Goal: Task Accomplishment & Management: Manage account settings

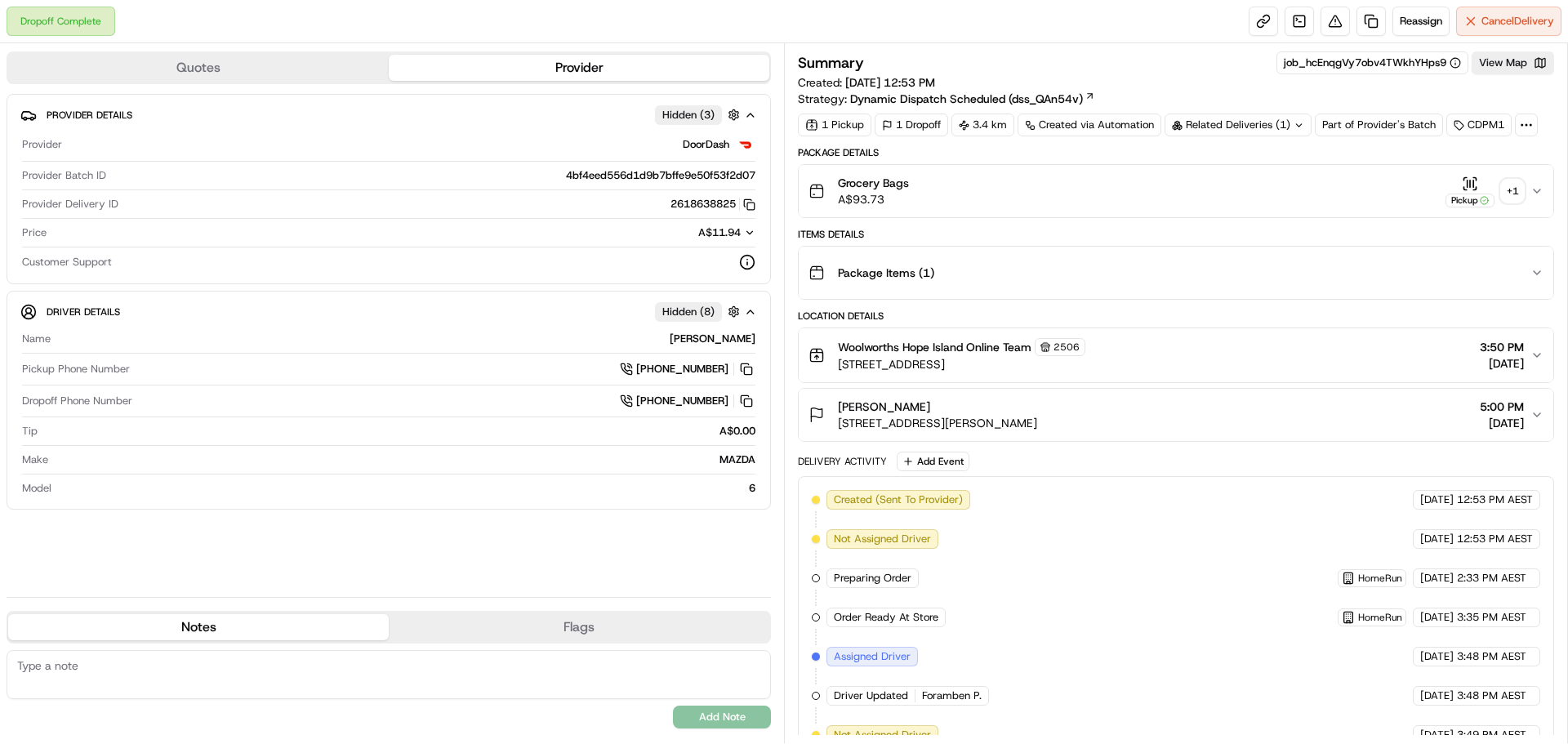
click at [1517, 194] on div "+ 1" at bounding box center [1513, 191] width 23 height 23
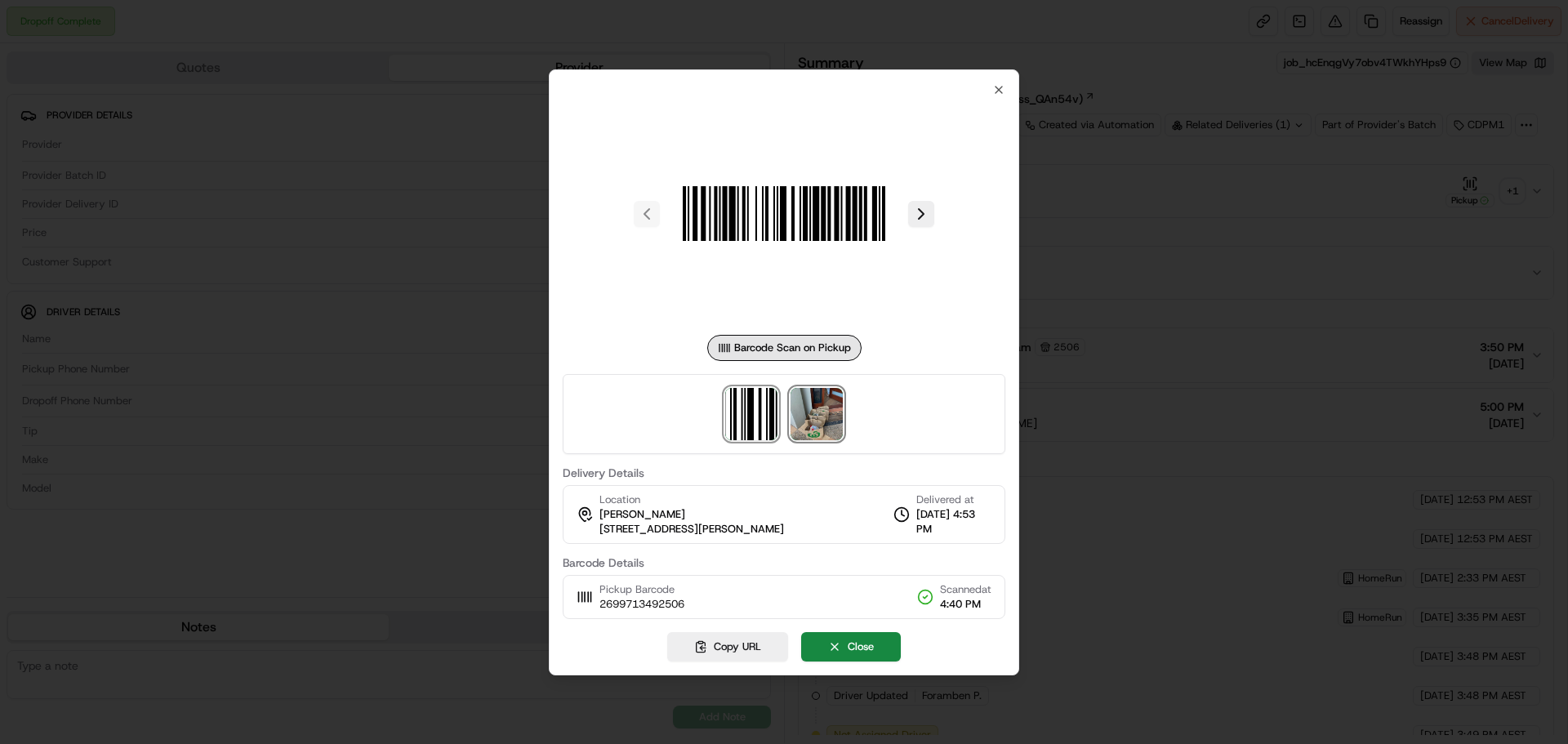
click at [823, 421] on img at bounding box center [816, 414] width 52 height 52
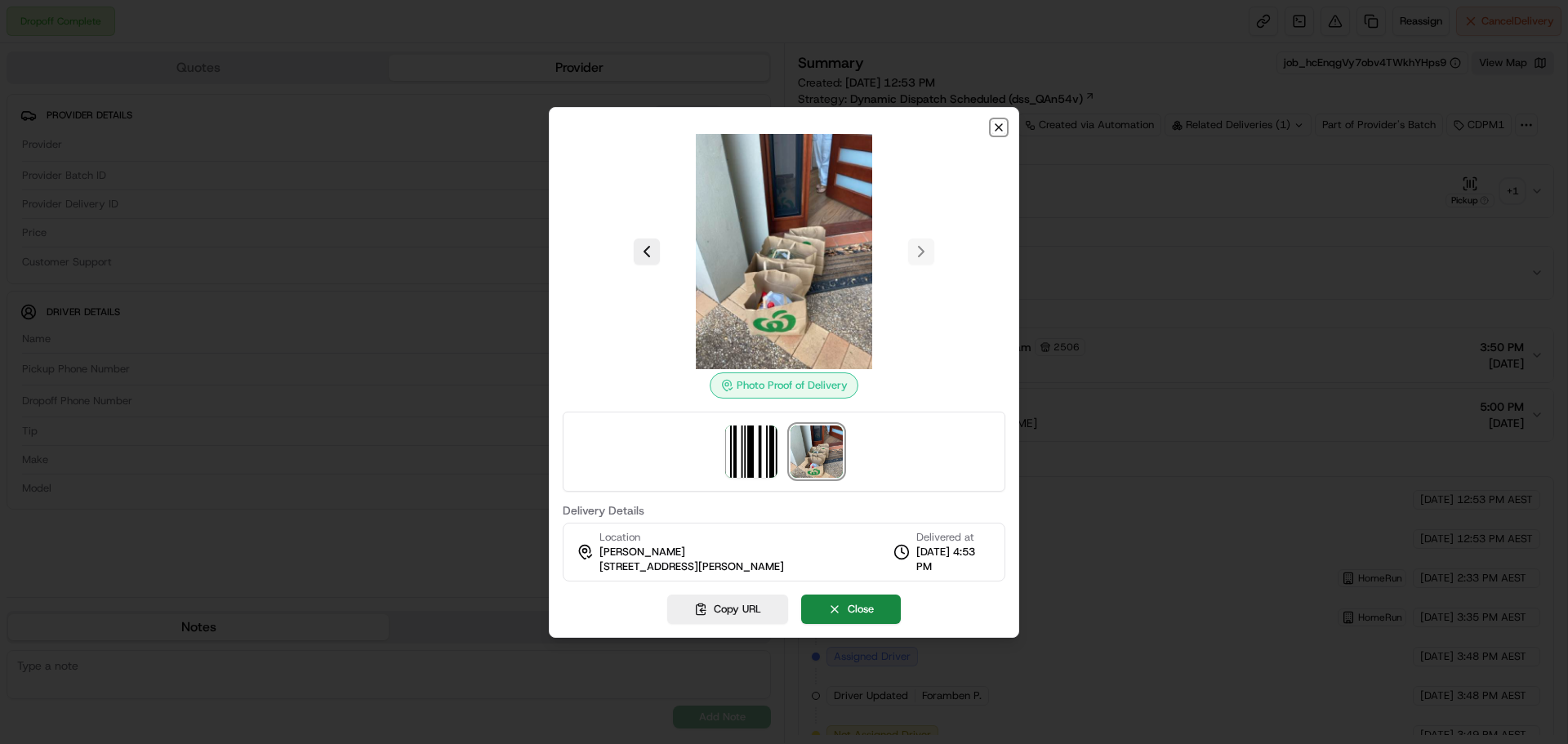
click at [999, 127] on icon "button" at bounding box center [999, 127] width 7 height 7
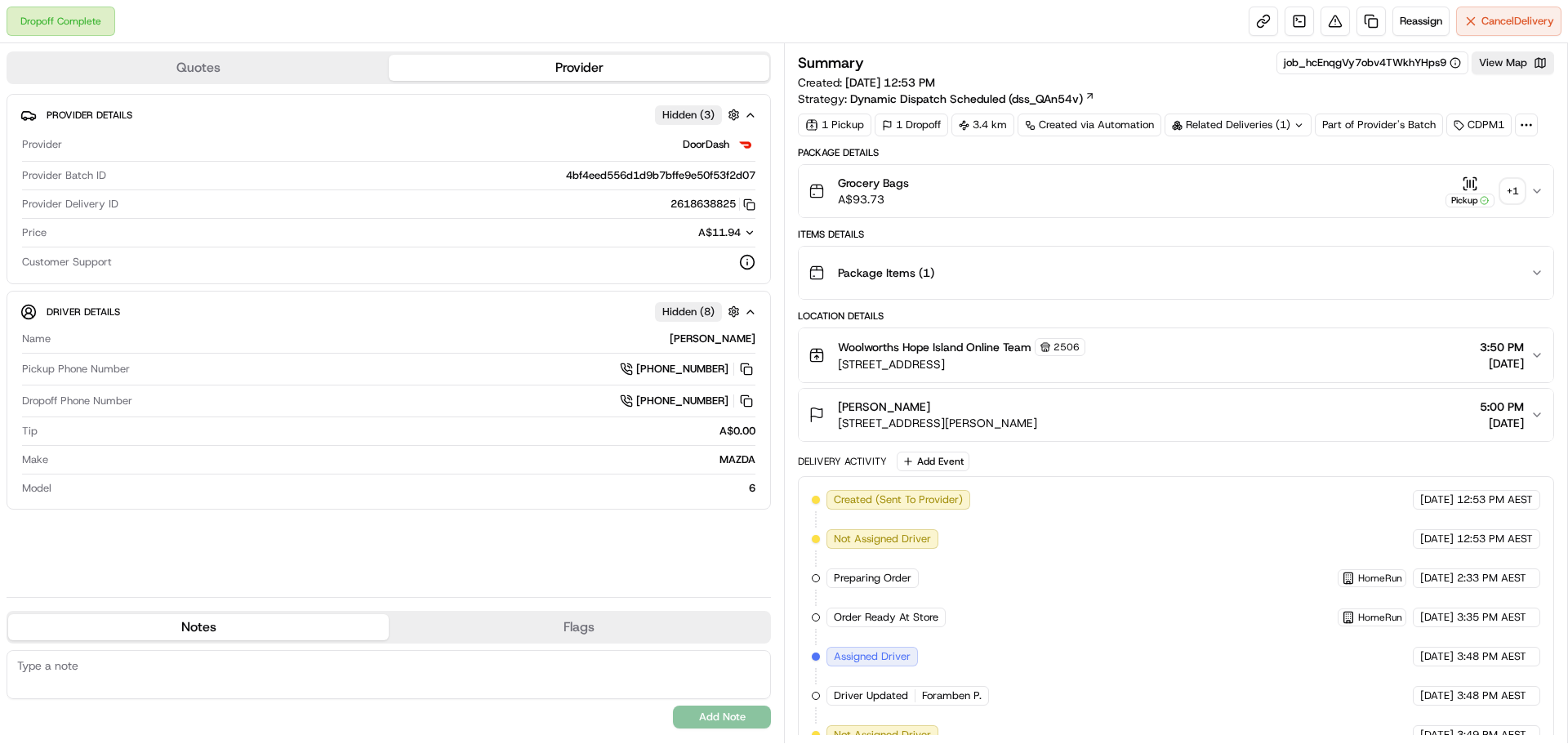
click at [1509, 184] on div "+ 1" at bounding box center [1513, 191] width 23 height 23
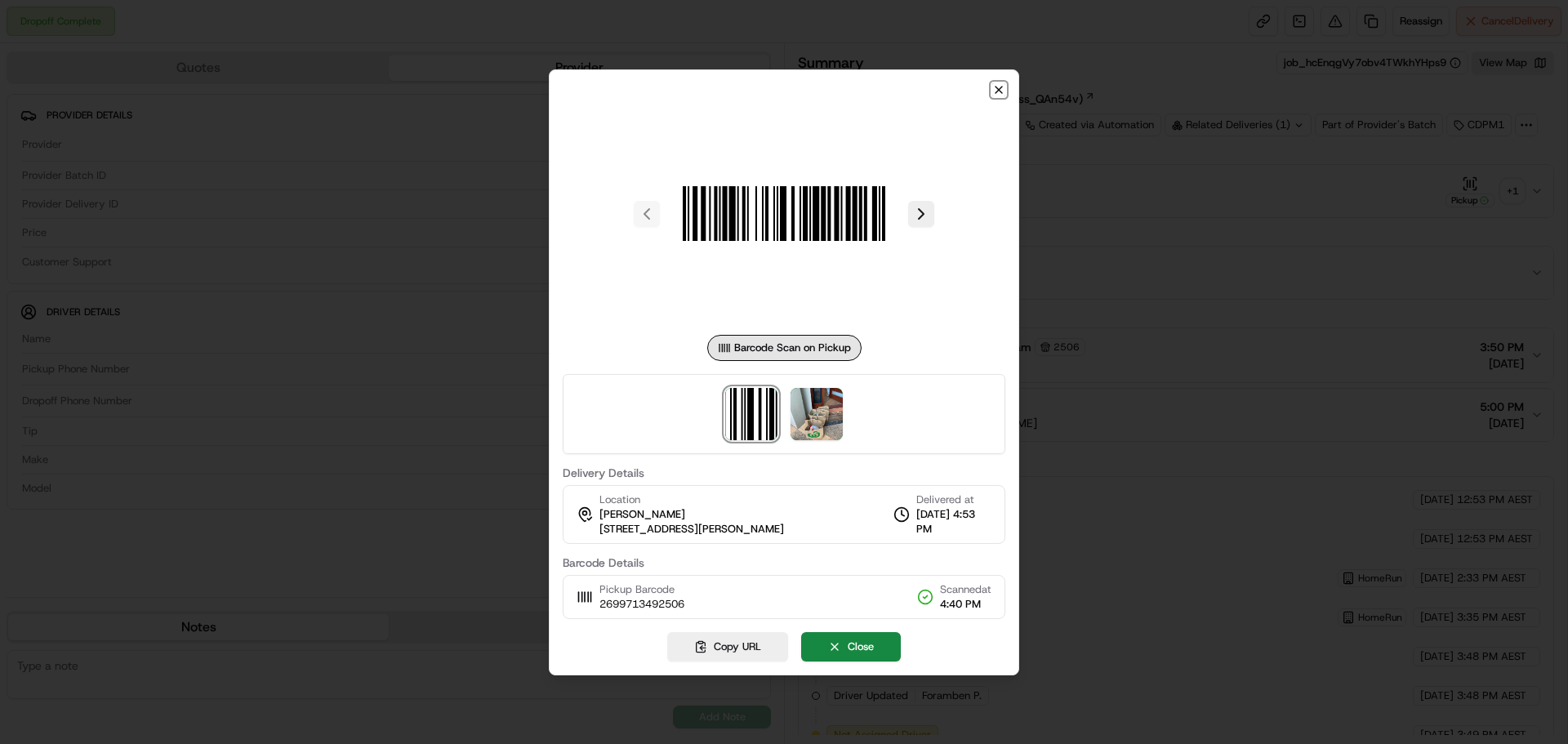
click at [1002, 87] on icon "button" at bounding box center [999, 89] width 7 height 7
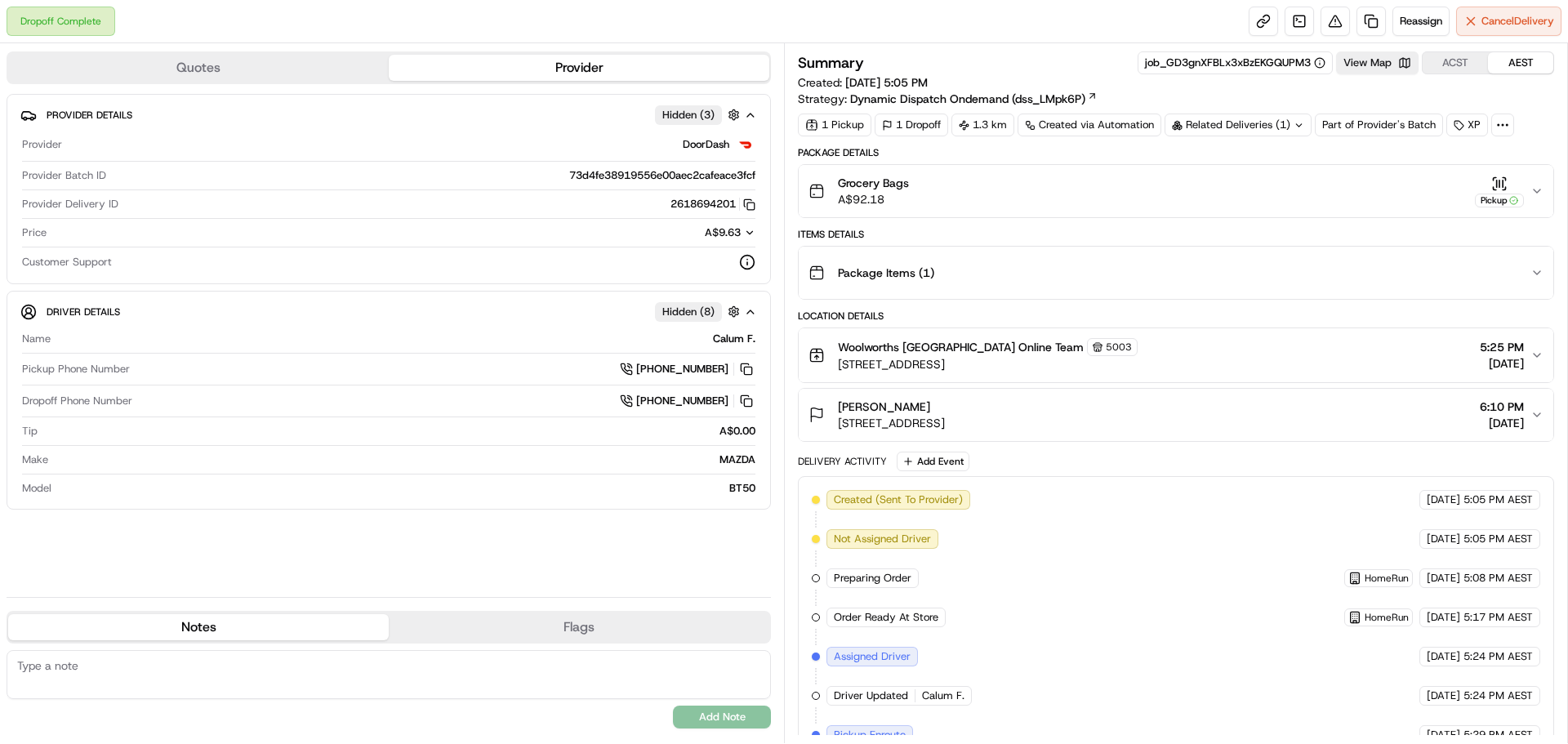
click at [1546, 186] on button "Grocery Bags A$92.18 Pickup" at bounding box center [1176, 191] width 755 height 52
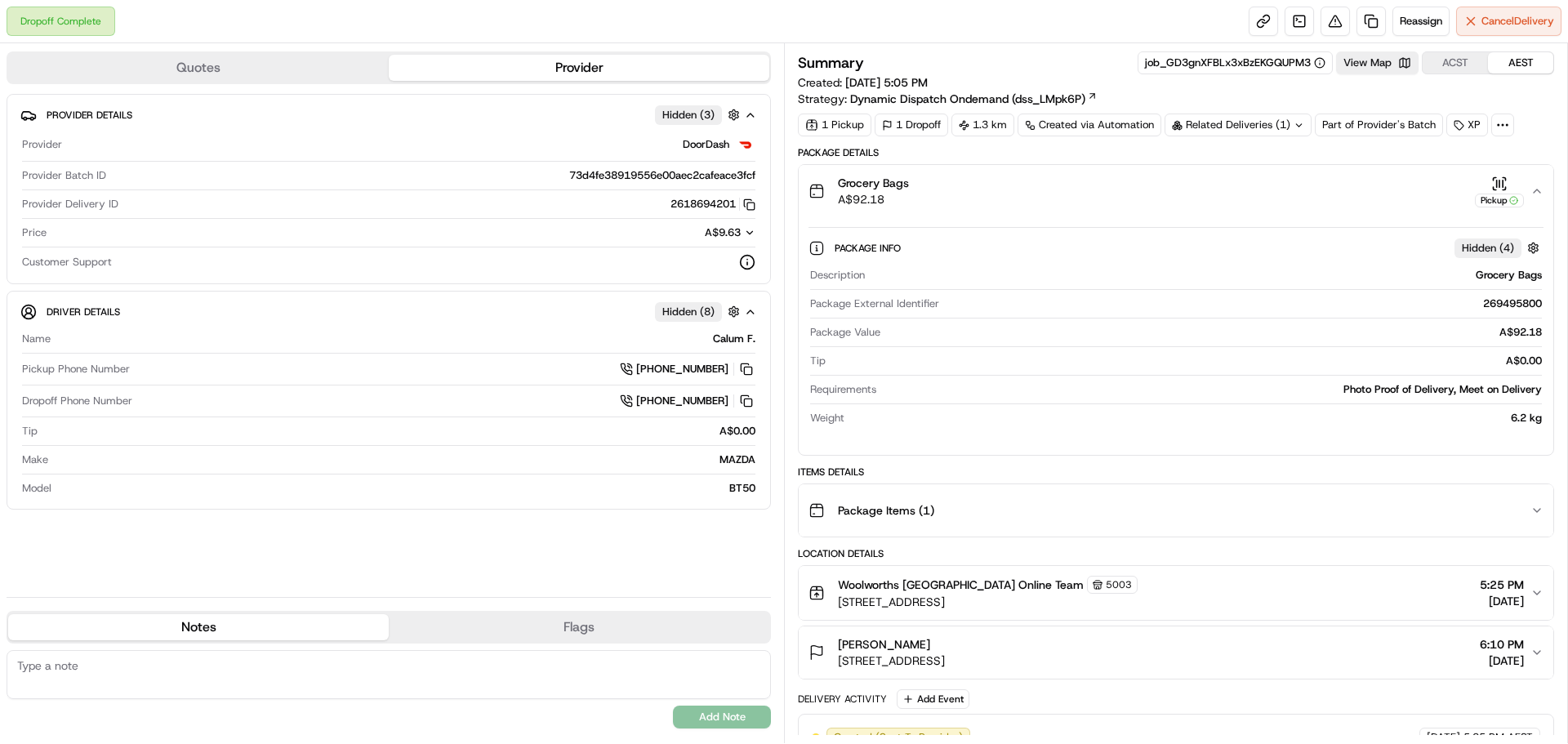
click at [1547, 187] on button "Grocery Bags A$92.18 Pickup" at bounding box center [1176, 191] width 755 height 52
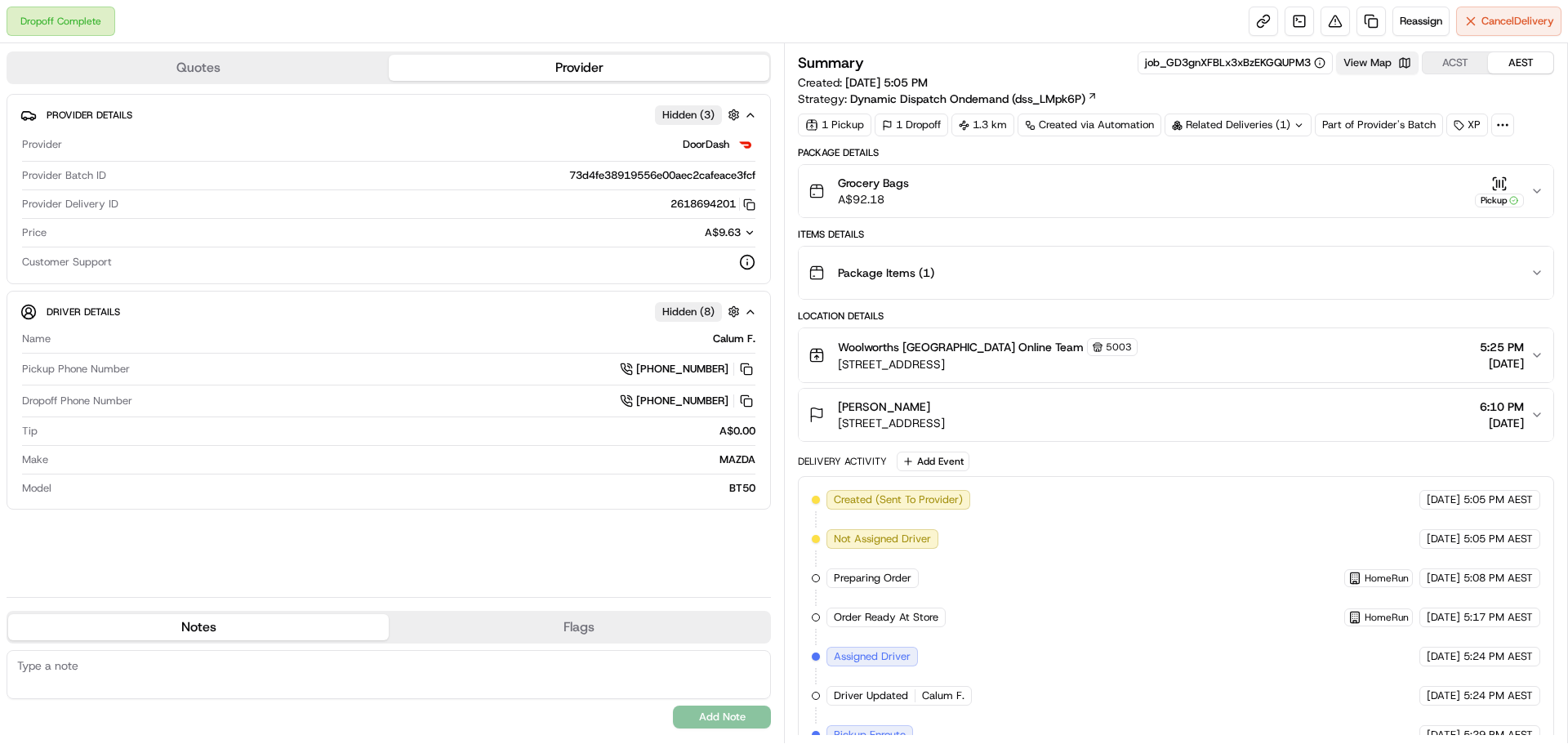
click at [1369, 63] on button "View Map" at bounding box center [1378, 63] width 83 height 23
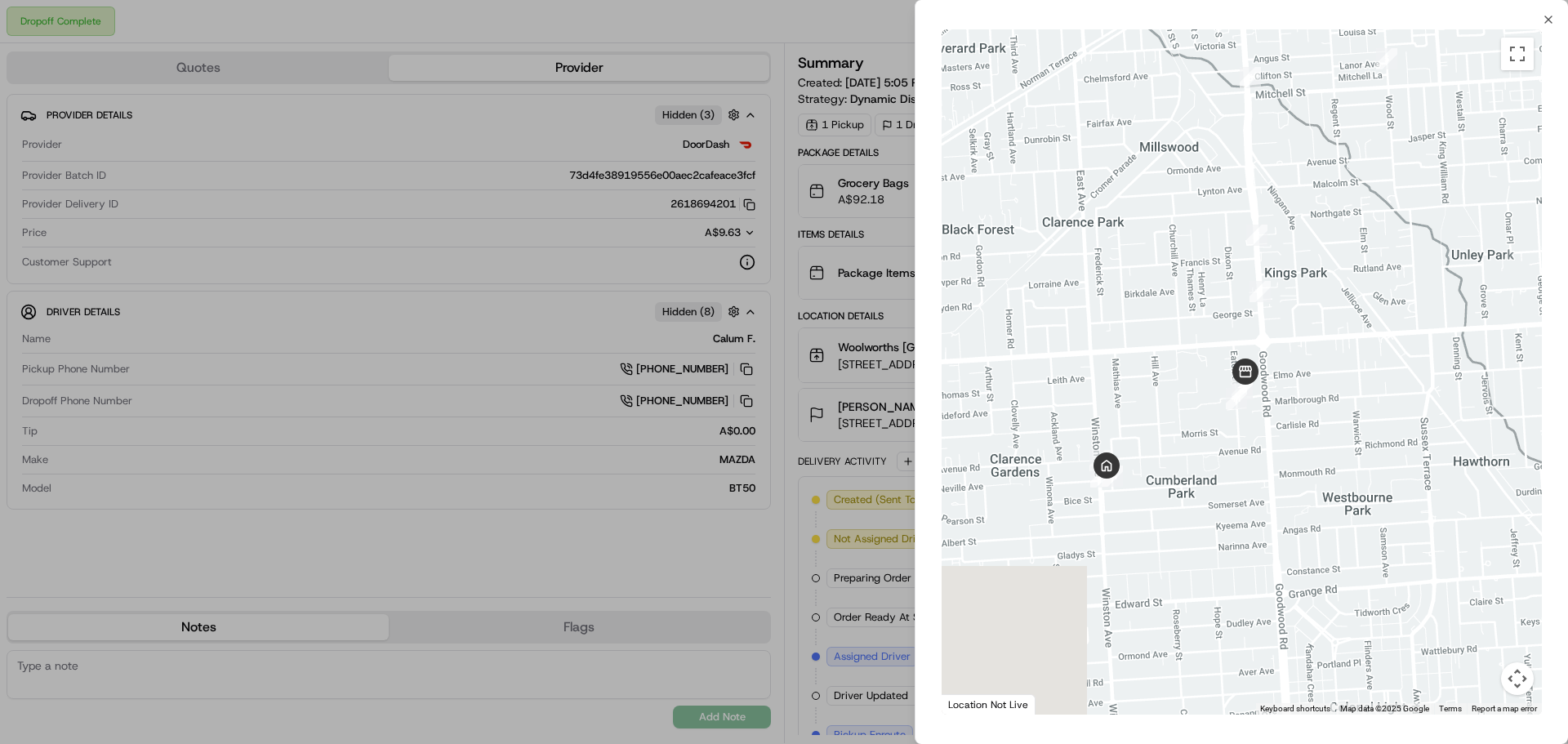
drag, startPoint x: 1265, startPoint y: 616, endPoint x: 1290, endPoint y: 446, distance: 171.8
click at [1290, 446] on div at bounding box center [1242, 372] width 600 height 685
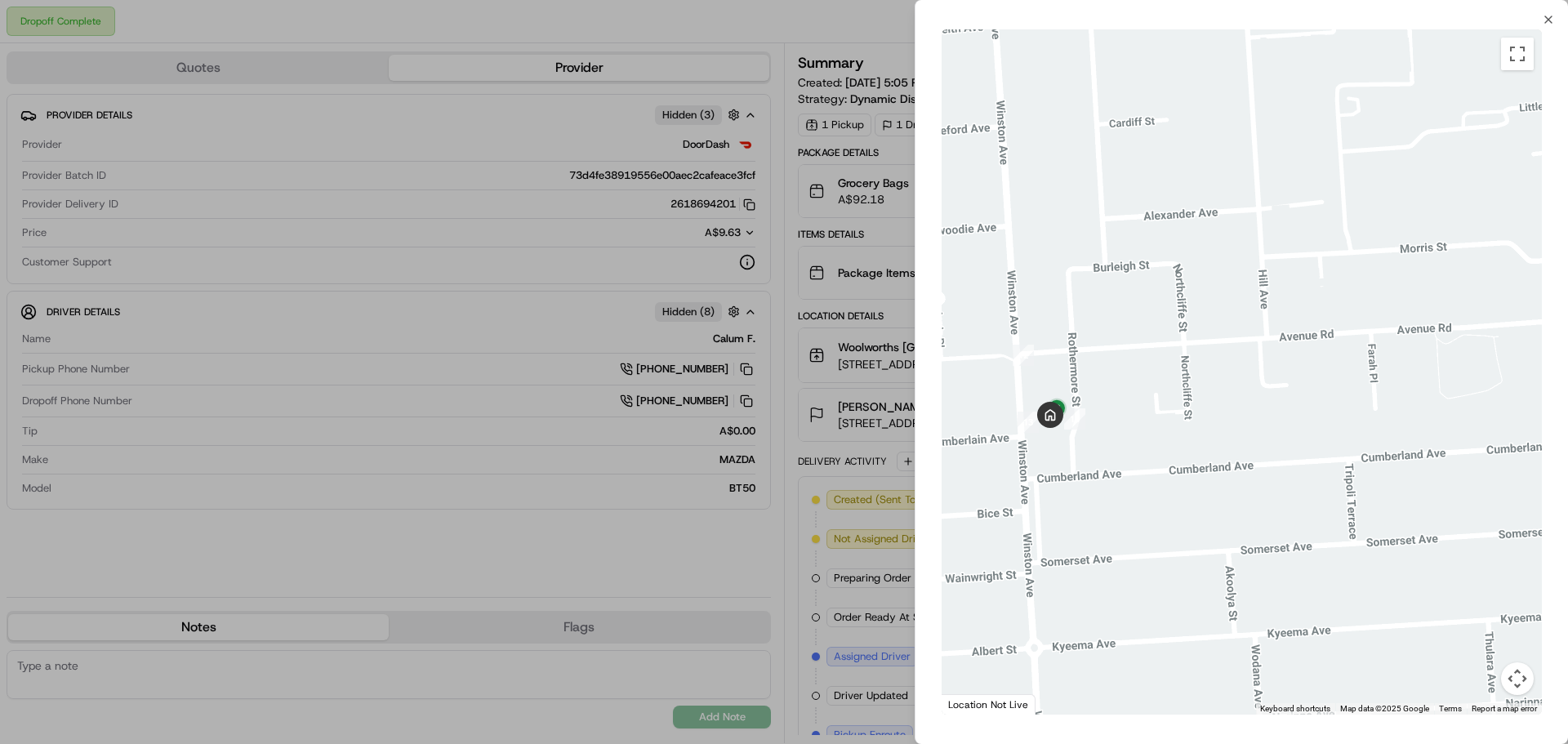
drag, startPoint x: 1087, startPoint y: 484, endPoint x: 1165, endPoint y: 524, distance: 87.7
click at [1149, 541] on div at bounding box center [1242, 372] width 600 height 685
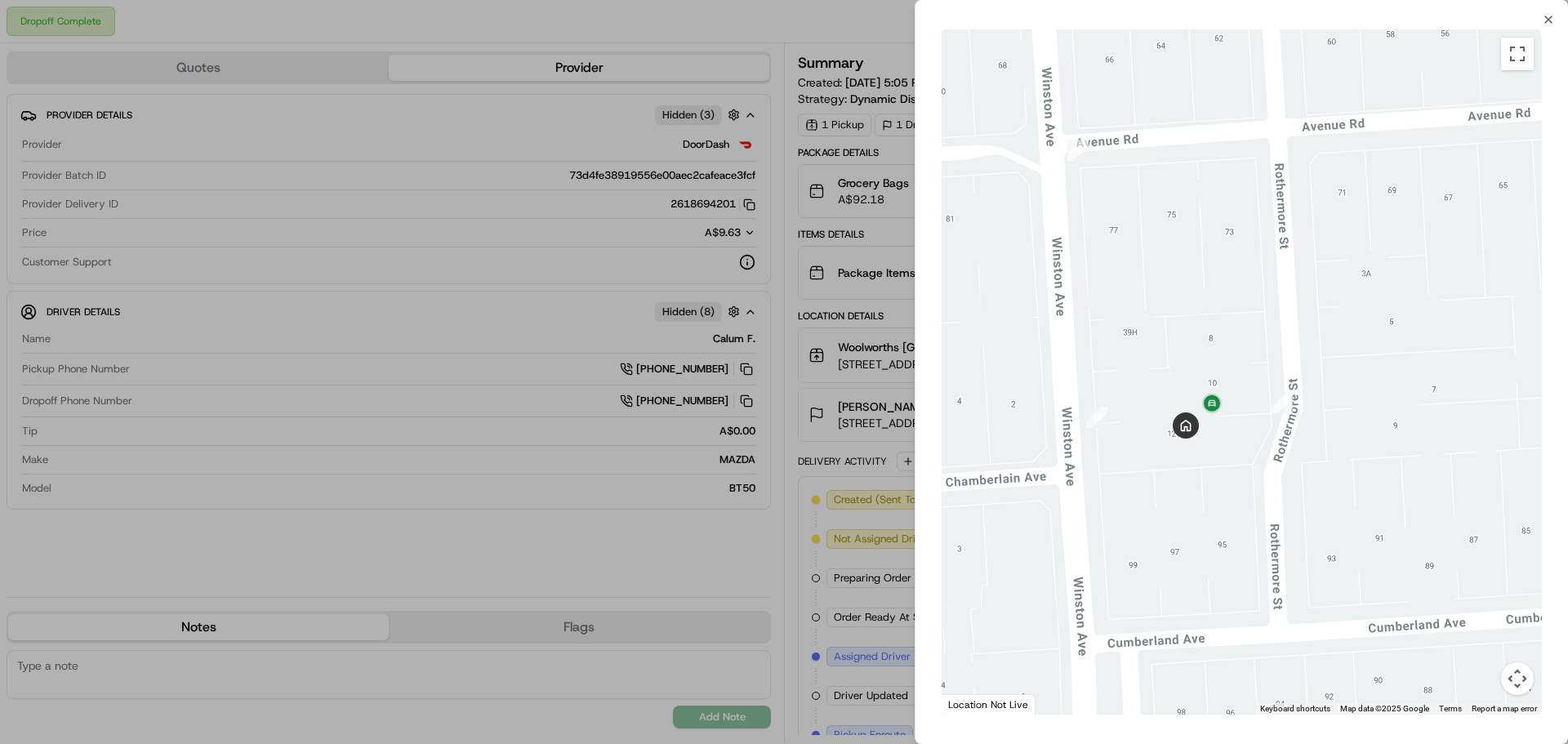
drag, startPoint x: 1171, startPoint y: 515, endPoint x: 1227, endPoint y: 522, distance: 56.4
click at [1227, 522] on div at bounding box center [1242, 372] width 600 height 685
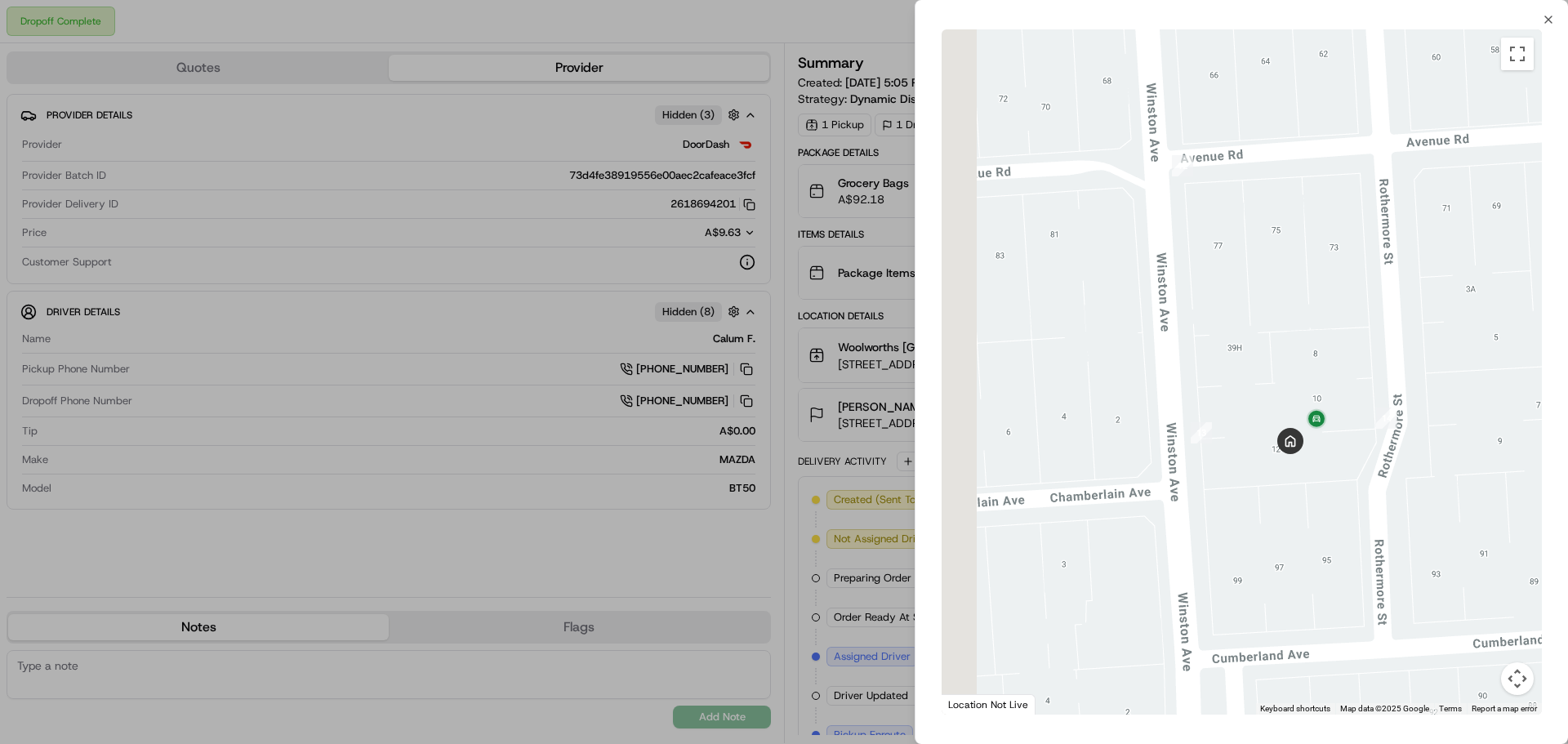
drag, startPoint x: 1240, startPoint y: 510, endPoint x: 1263, endPoint y: 513, distance: 23.2
click at [1263, 513] on div at bounding box center [1242, 372] width 600 height 685
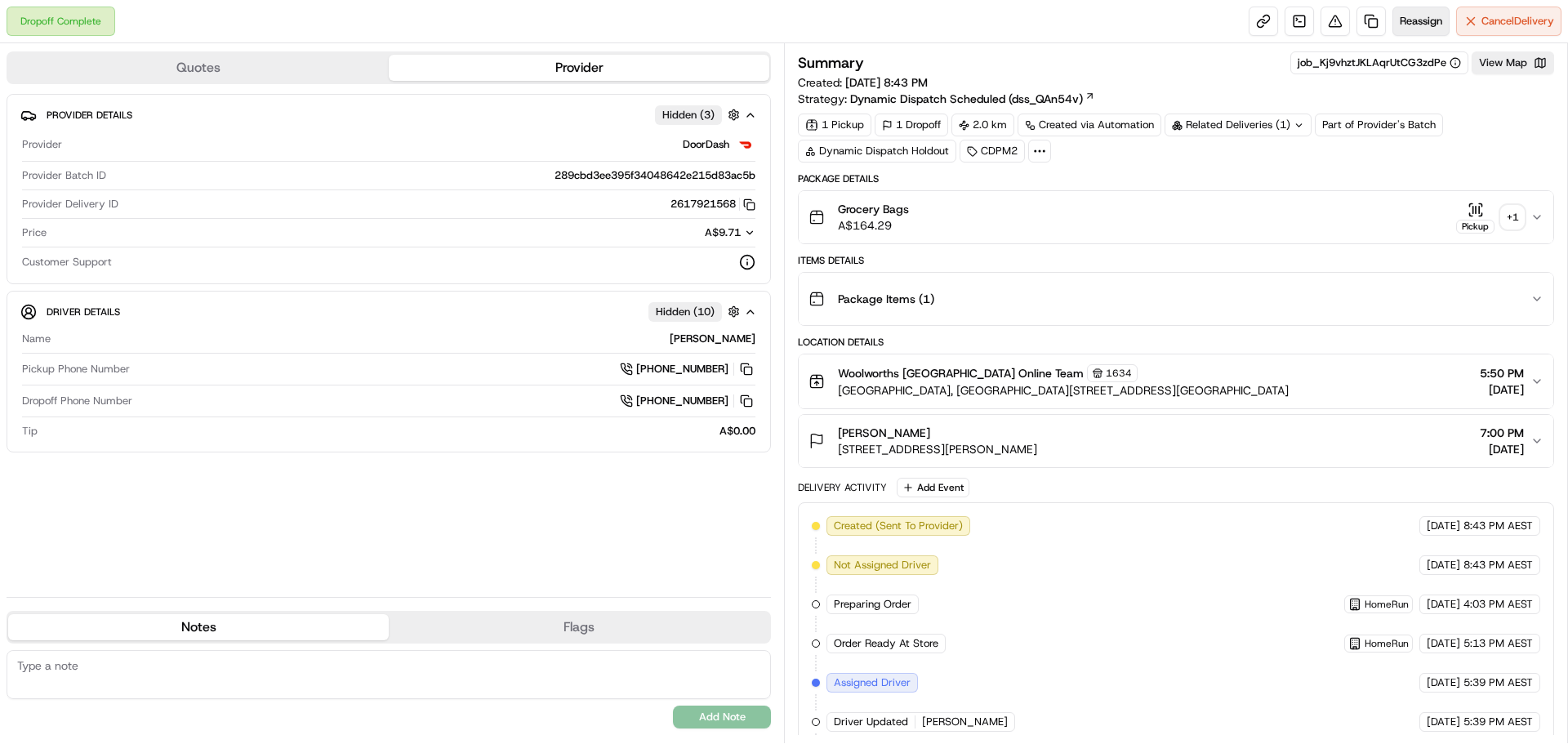
click at [1415, 19] on span "Reassign" at bounding box center [1421, 20] width 42 height 14
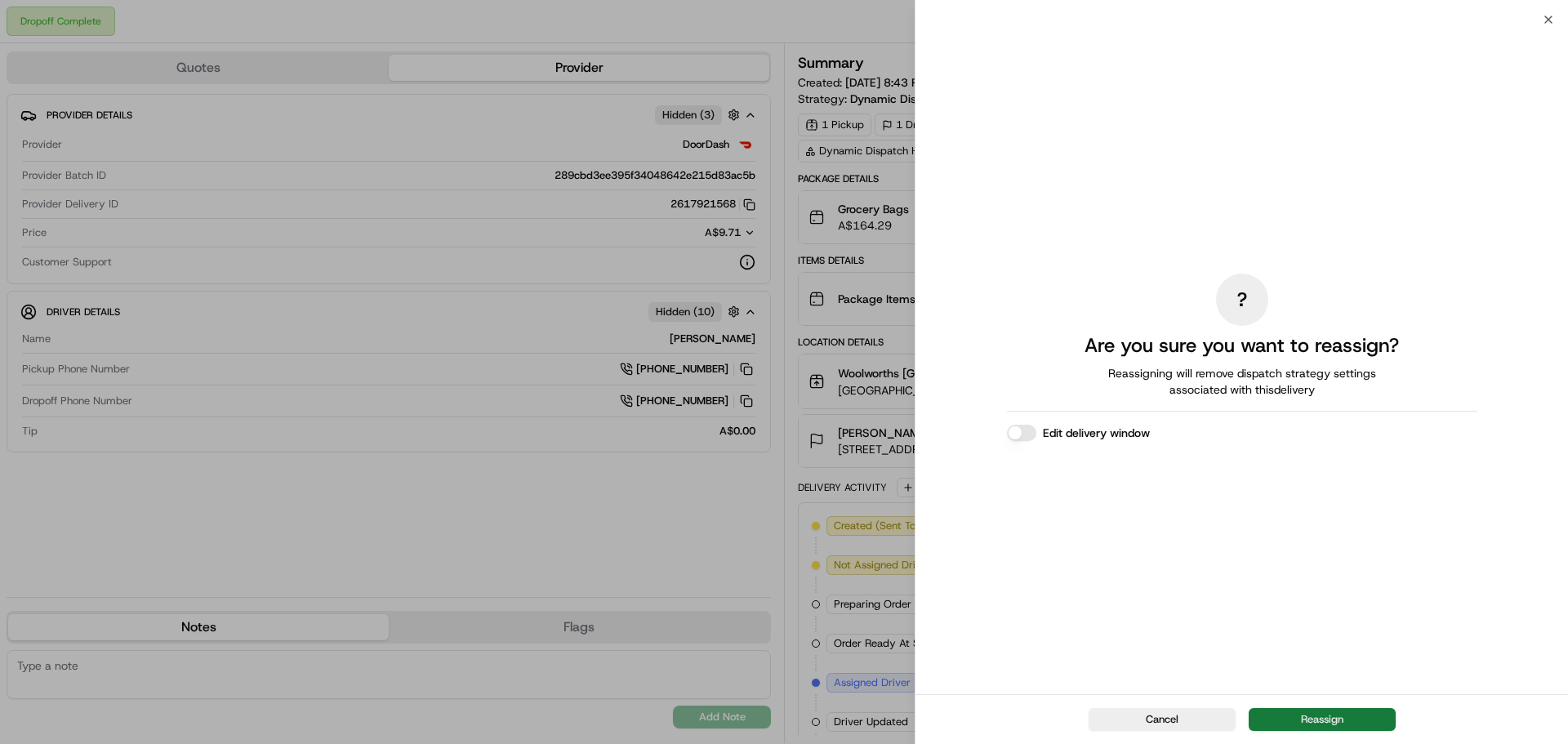
click at [1348, 712] on button "Reassign" at bounding box center [1322, 720] width 147 height 23
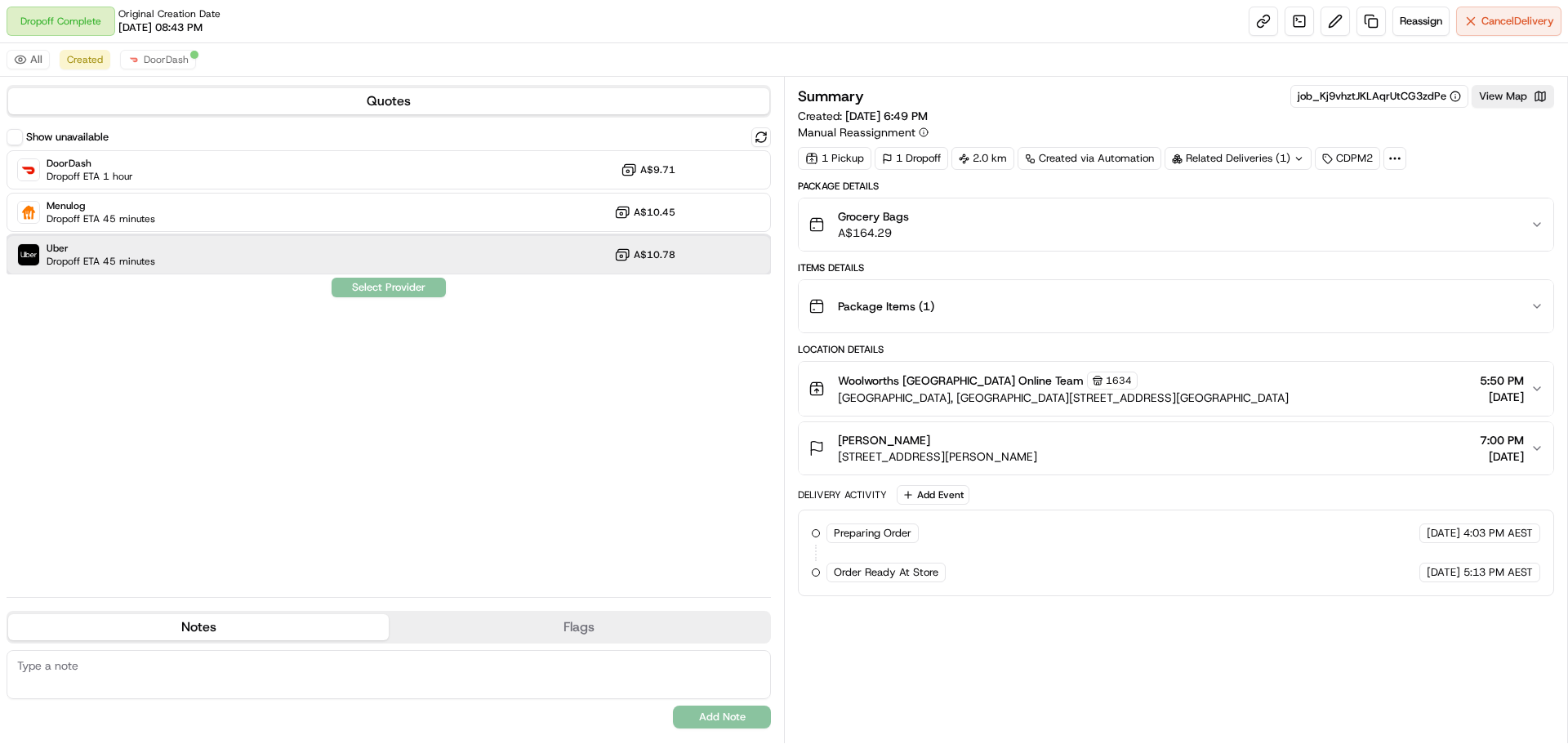
click at [187, 259] on div "Uber Dropoff ETA 45 minutes A$10.78" at bounding box center [388, 255] width 764 height 39
click at [396, 284] on button "Assign Provider" at bounding box center [388, 287] width 116 height 19
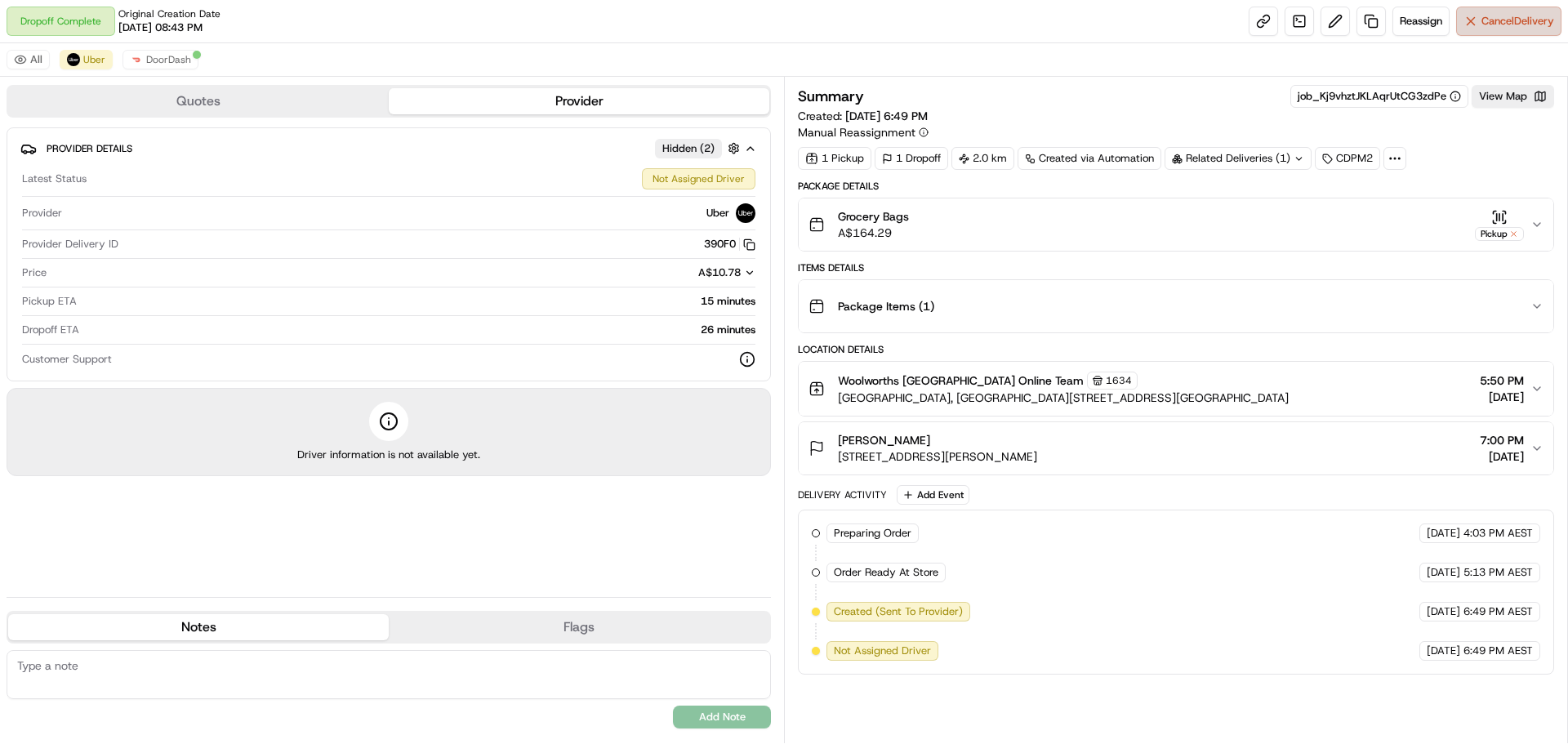
click at [1515, 18] on span "Cancel Delivery" at bounding box center [1518, 20] width 73 height 14
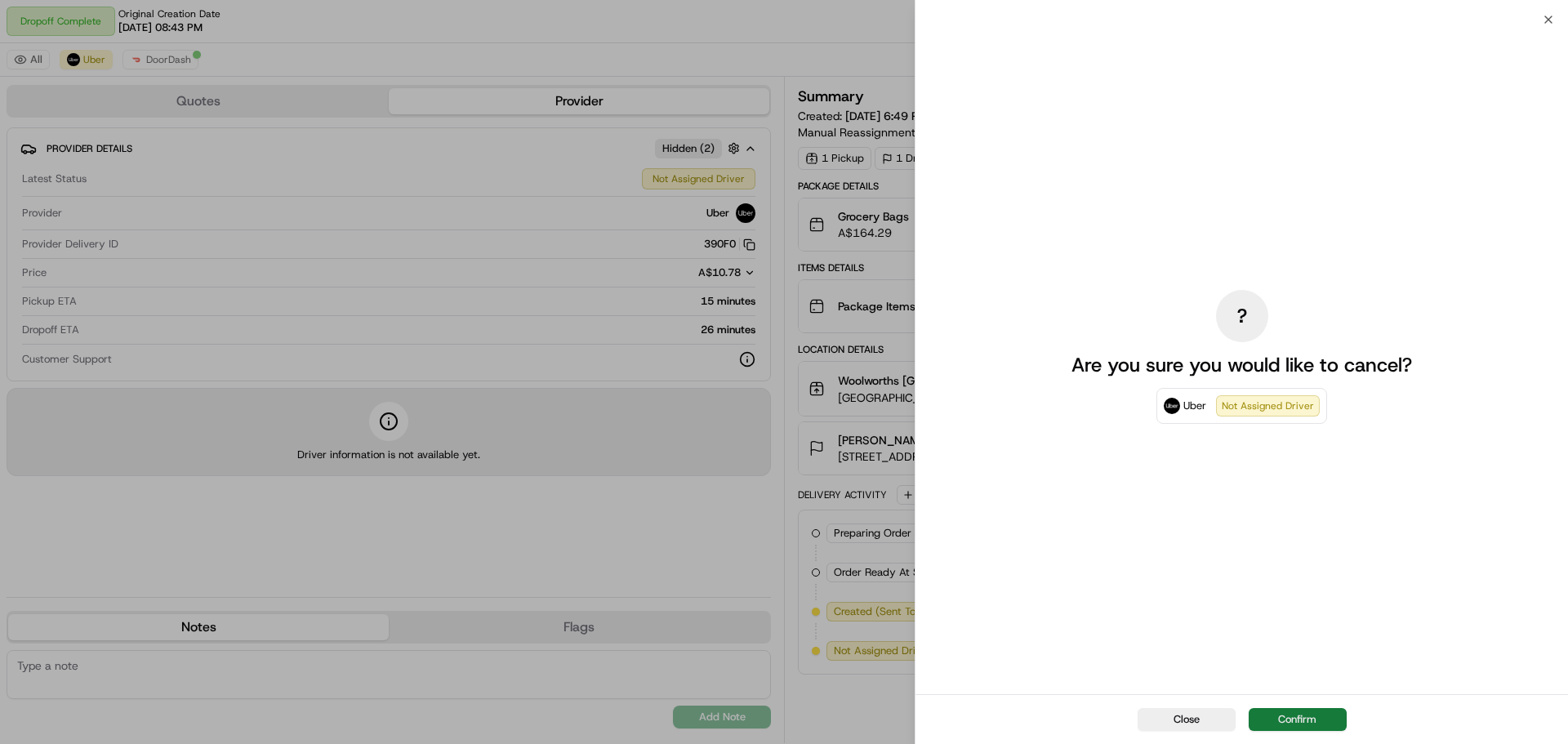
click at [1317, 714] on button "Confirm" at bounding box center [1298, 720] width 98 height 23
